Goal: Task Accomplishment & Management: Manage account settings

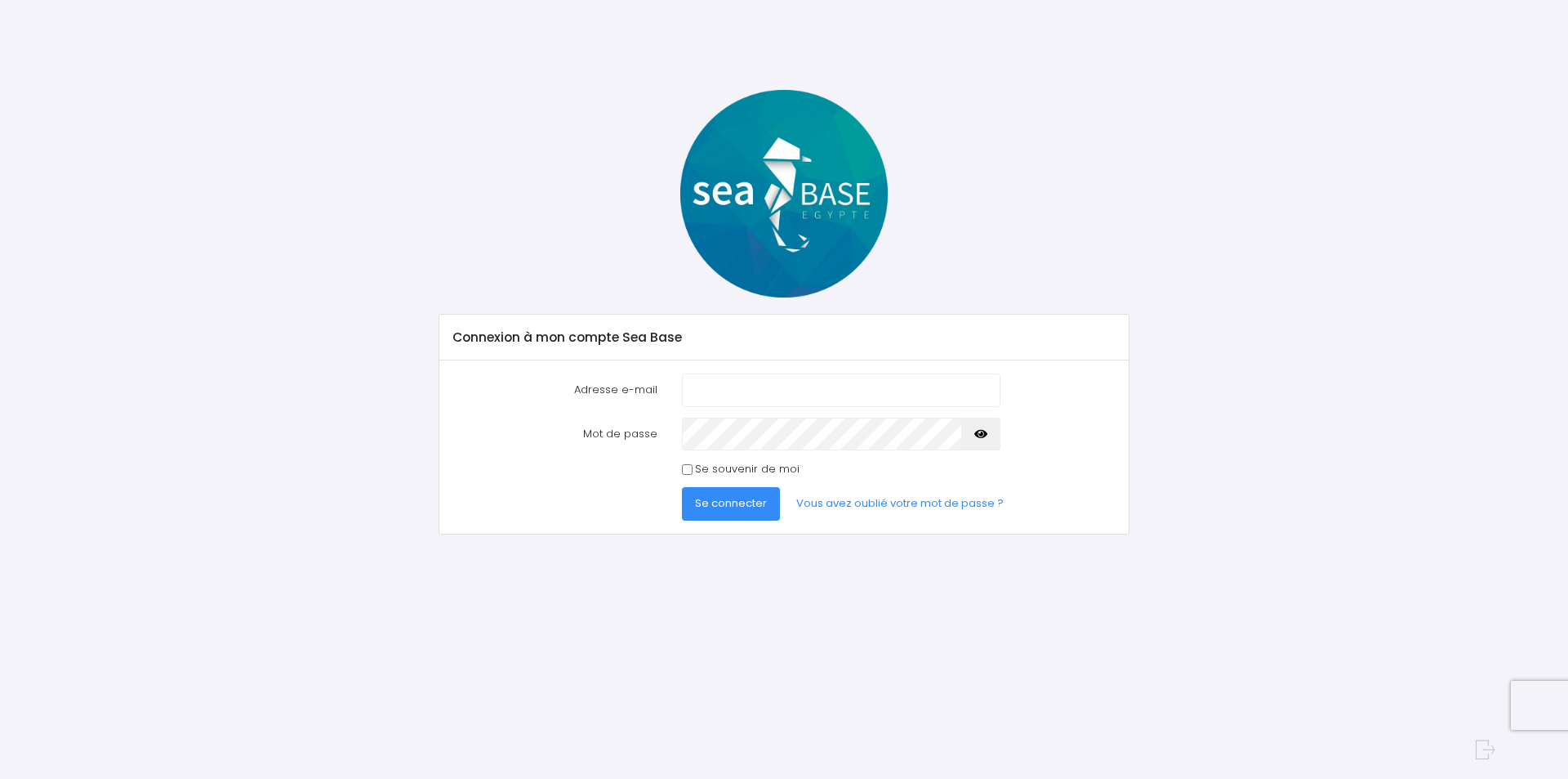
type input "patrick1andrieu@gmail.com"
click at [713, 505] on span "Se connecter" at bounding box center [732, 502] width 72 height 15
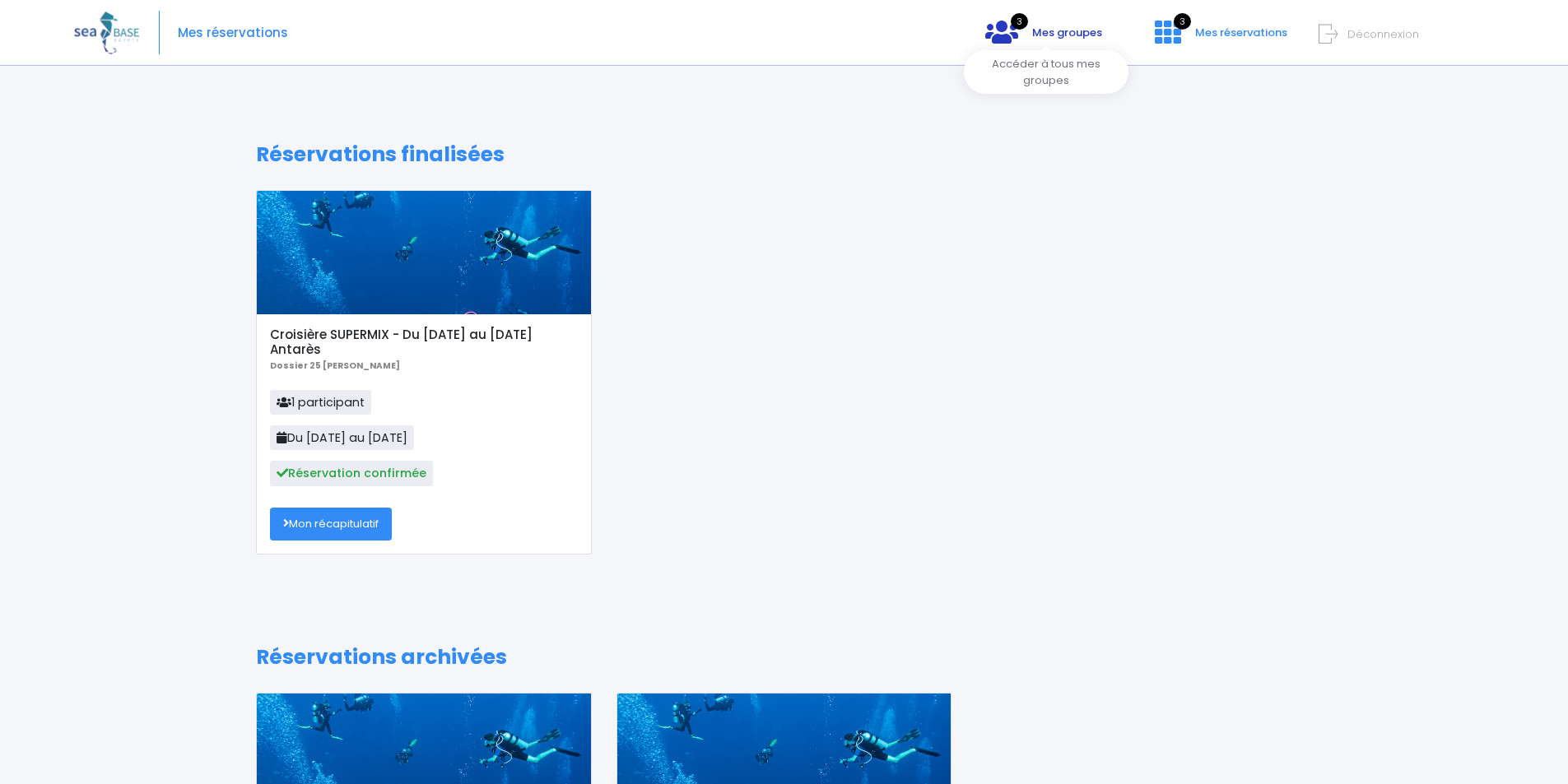
click at [1039, 25] on span "Mes groupes" at bounding box center [1067, 32] width 70 height 15
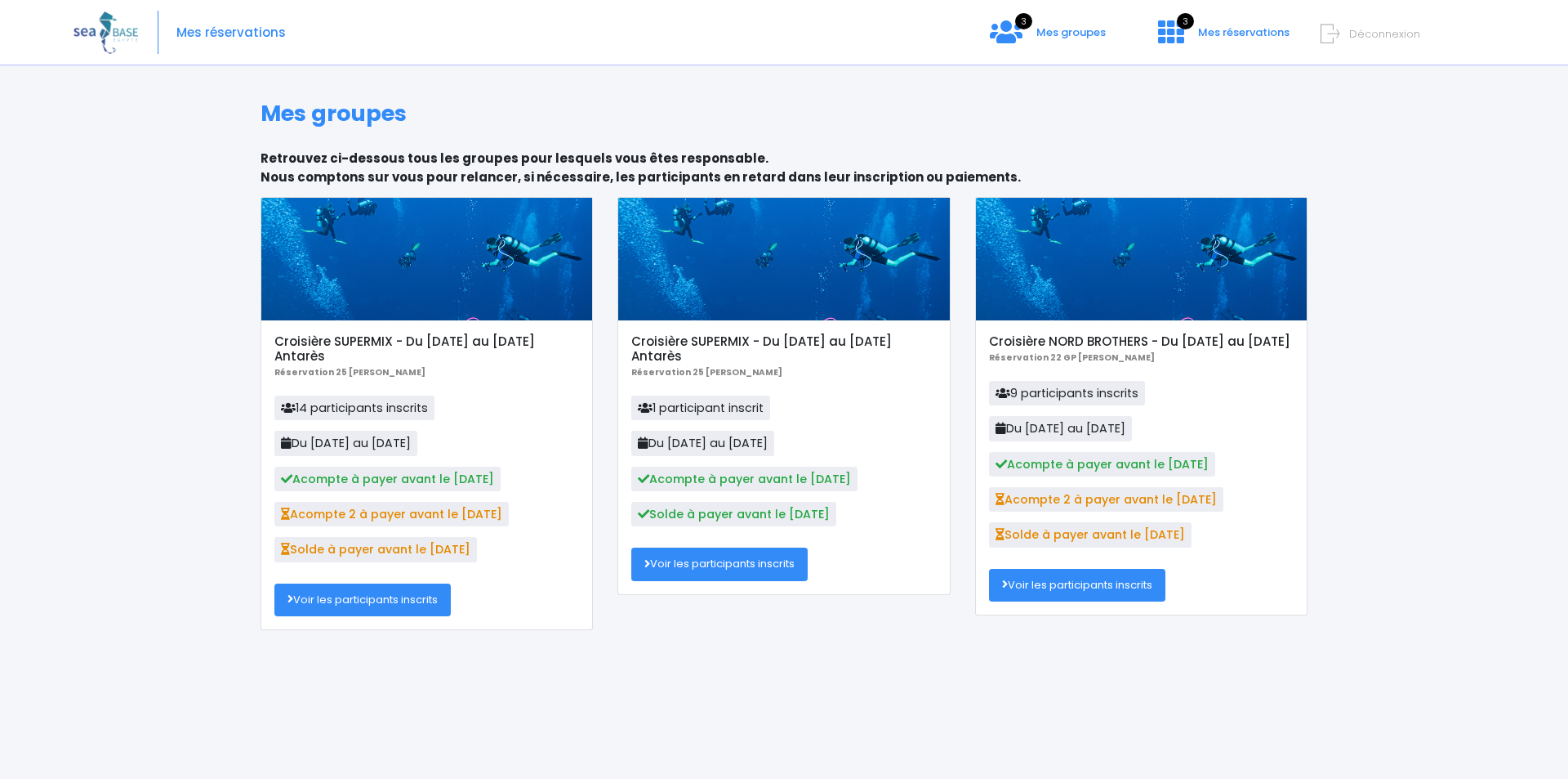
click at [320, 597] on link "Voir les participants inscrits" at bounding box center [362, 600] width 176 height 33
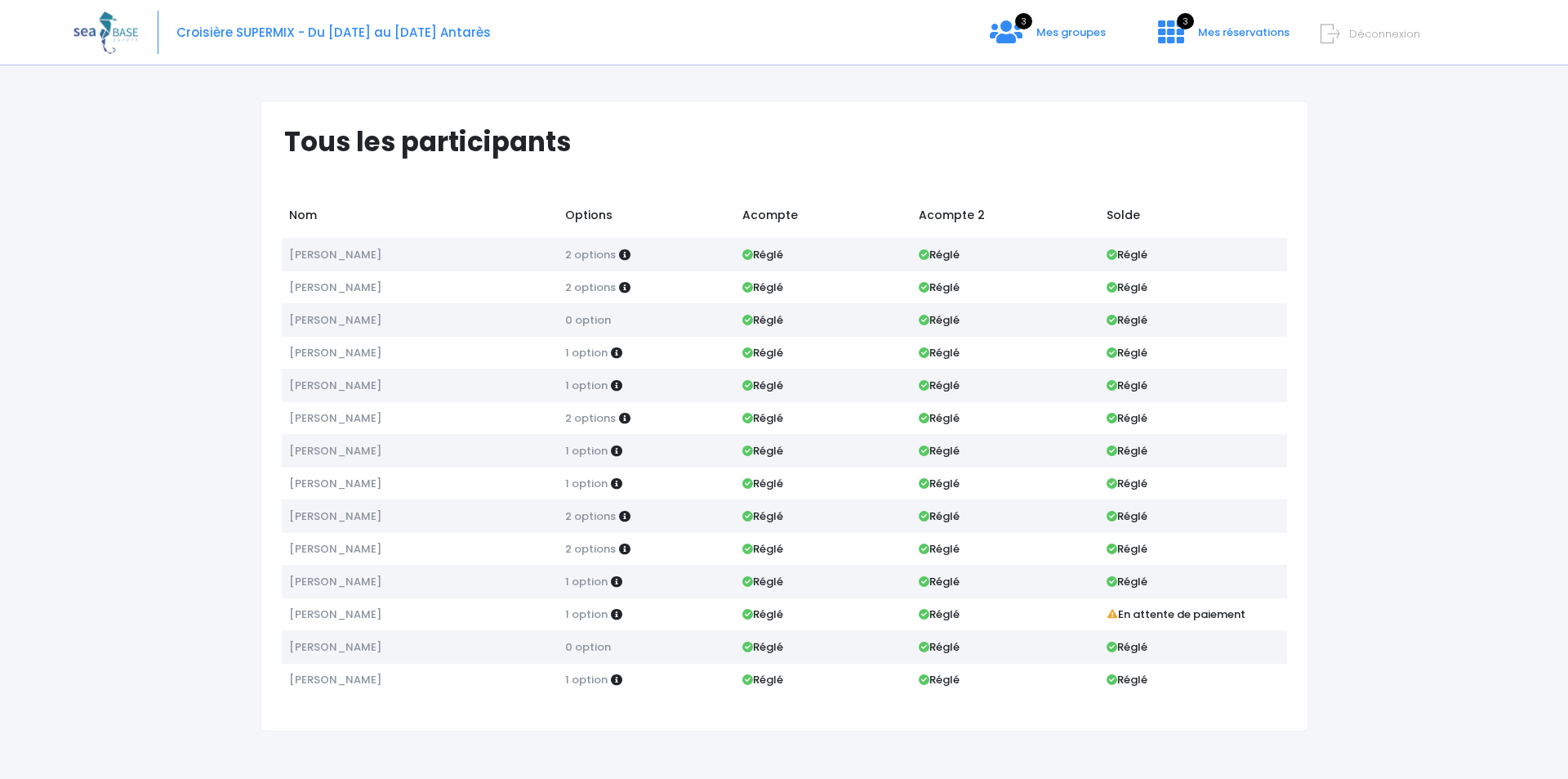
click at [1339, 30] on icon at bounding box center [1330, 34] width 19 height 27
